Goal: Navigation & Orientation: Find specific page/section

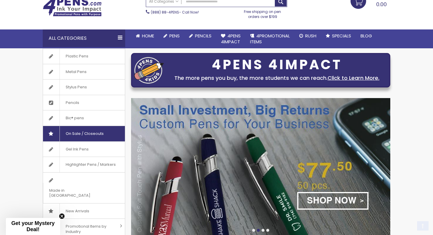
scroll to position [39, 0]
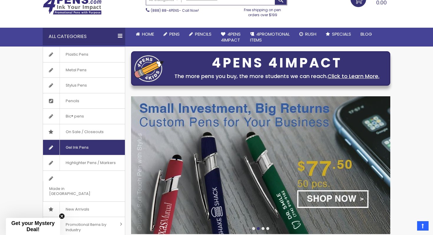
click at [80, 146] on span "Gel Ink Pens" at bounding box center [76, 147] width 35 height 15
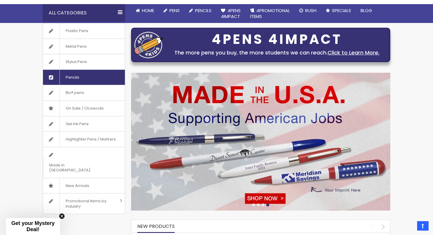
scroll to position [64, 0]
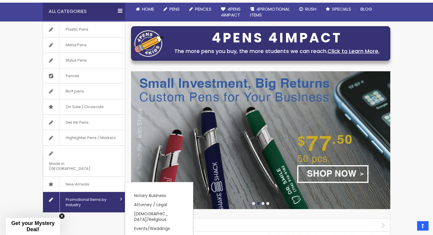
click at [120, 192] on link "Promotional Items by Industry" at bounding box center [84, 202] width 82 height 20
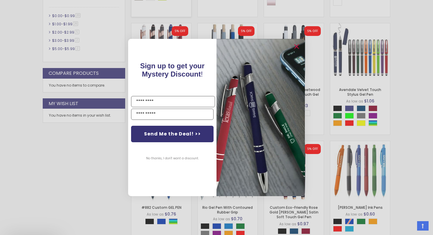
scroll to position [313, 0]
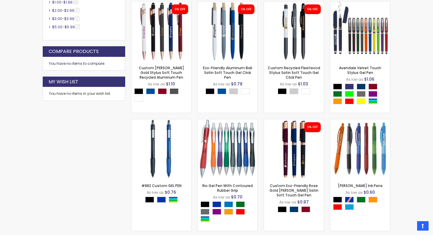
click at [402, 144] on div "Close dialog Sign up to get your Mystery Discount ! Name Email Send Me the Deal…" at bounding box center [216, 117] width 433 height 235
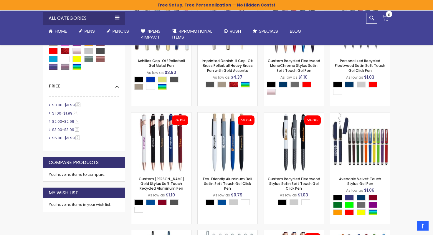
scroll to position [203, 0]
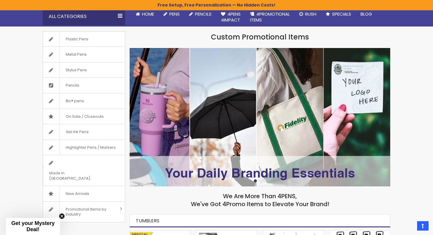
scroll to position [60, 0]
